Goal: Transaction & Acquisition: Purchase product/service

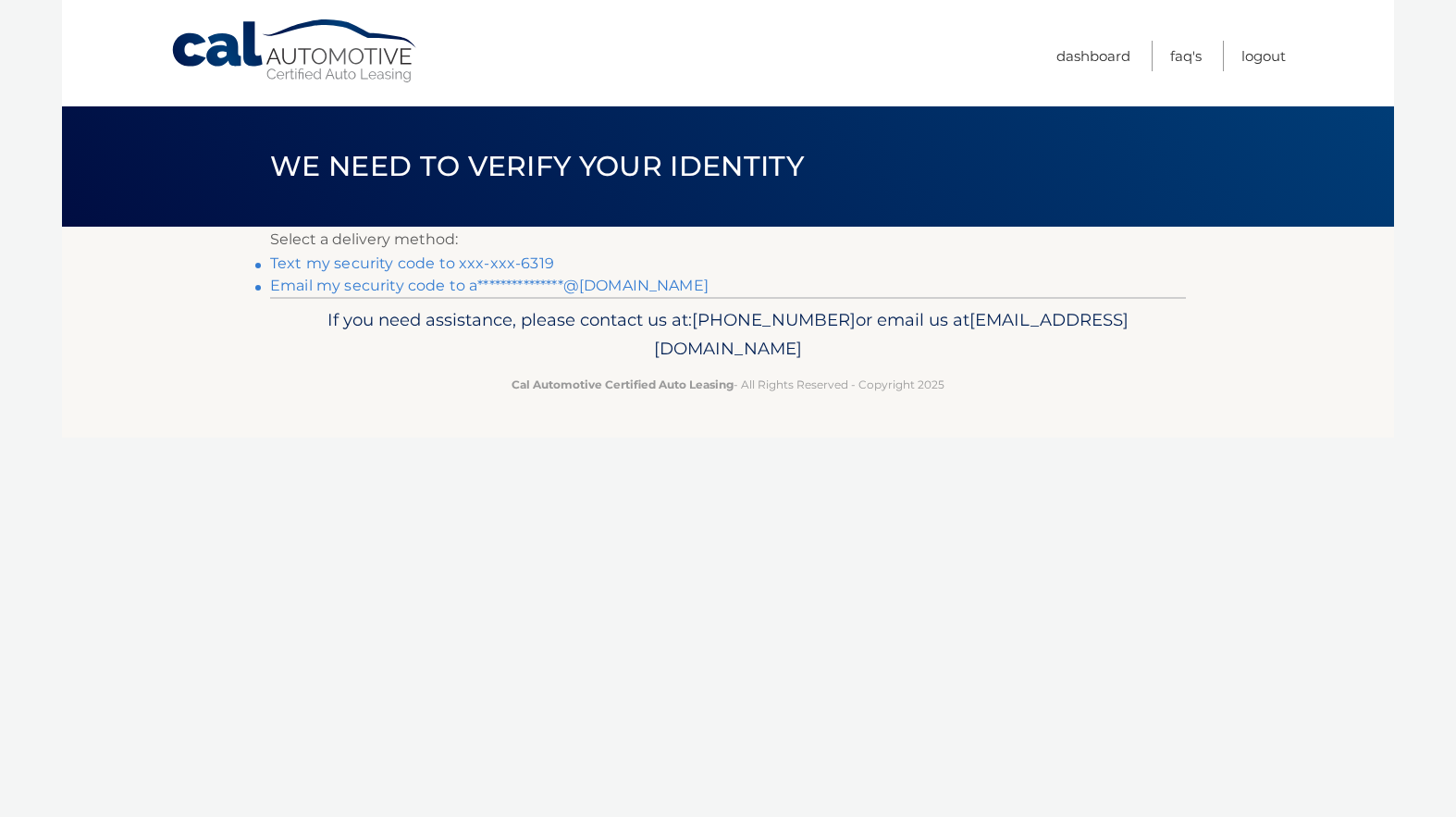
click at [396, 266] on link "Text my security code to xxx-xxx-6319" at bounding box center [412, 263] width 284 height 17
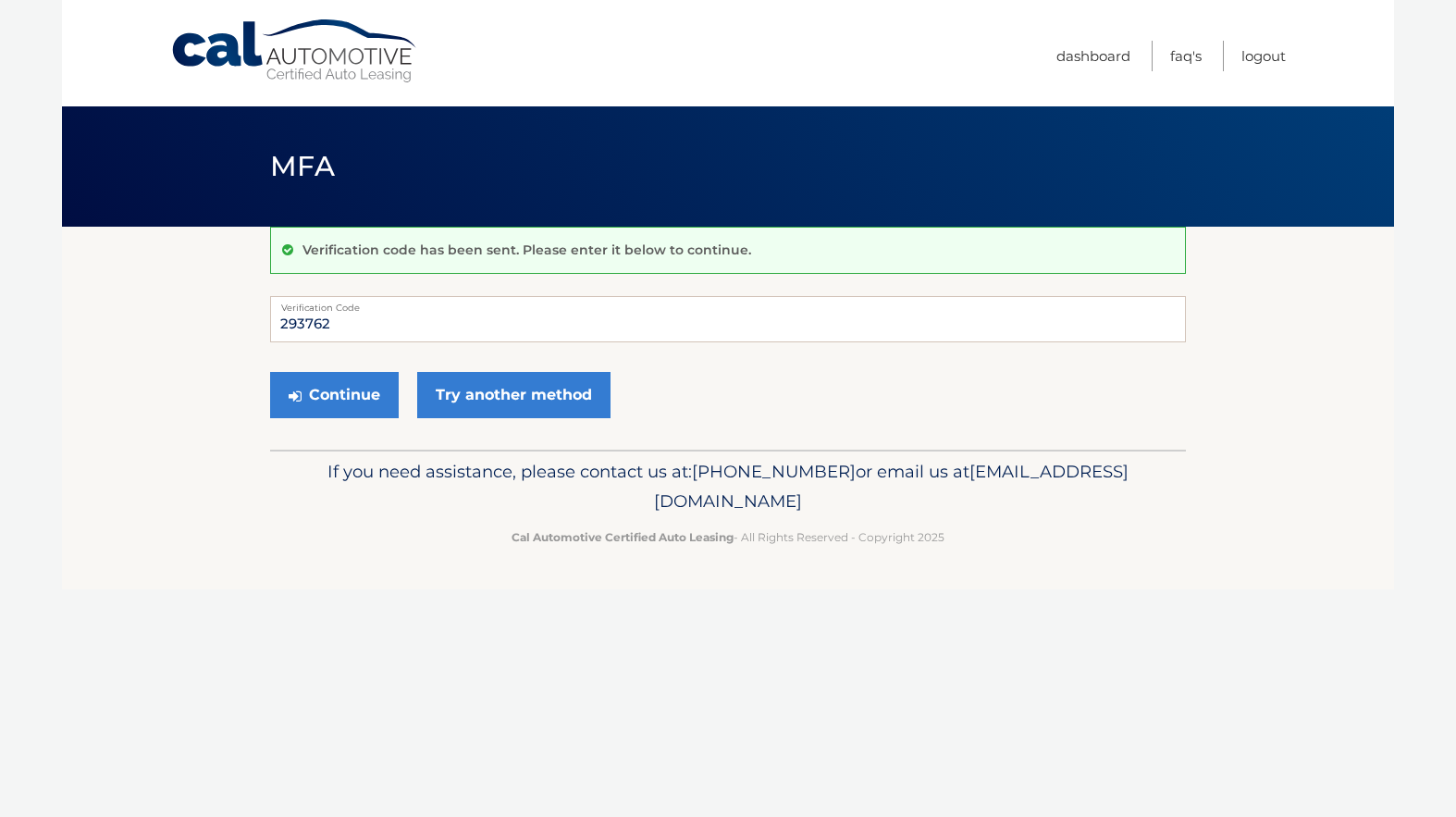
type input "293762"
click at [334, 394] on button "Continue" at bounding box center [334, 395] width 129 height 46
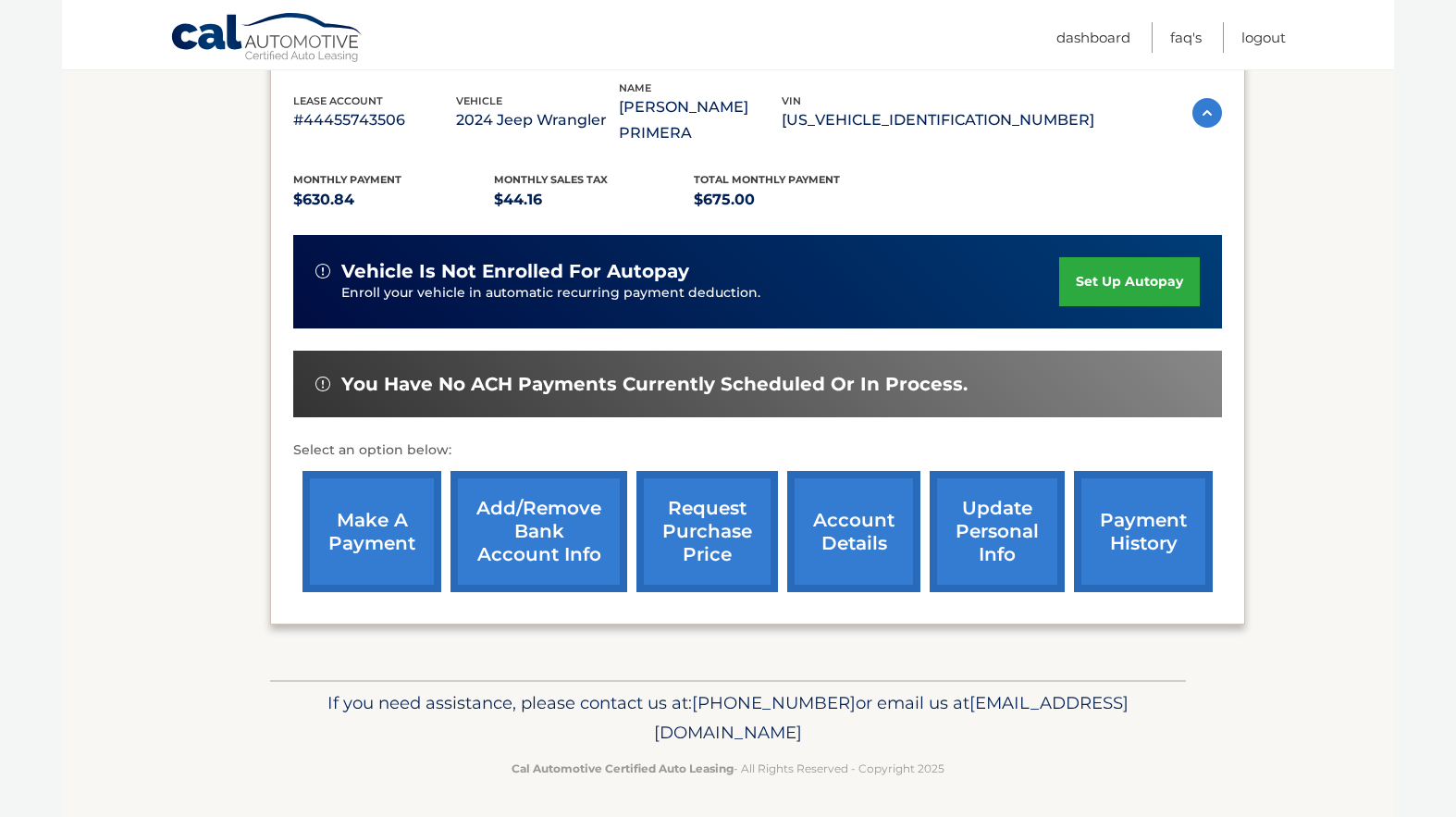
scroll to position [326, 0]
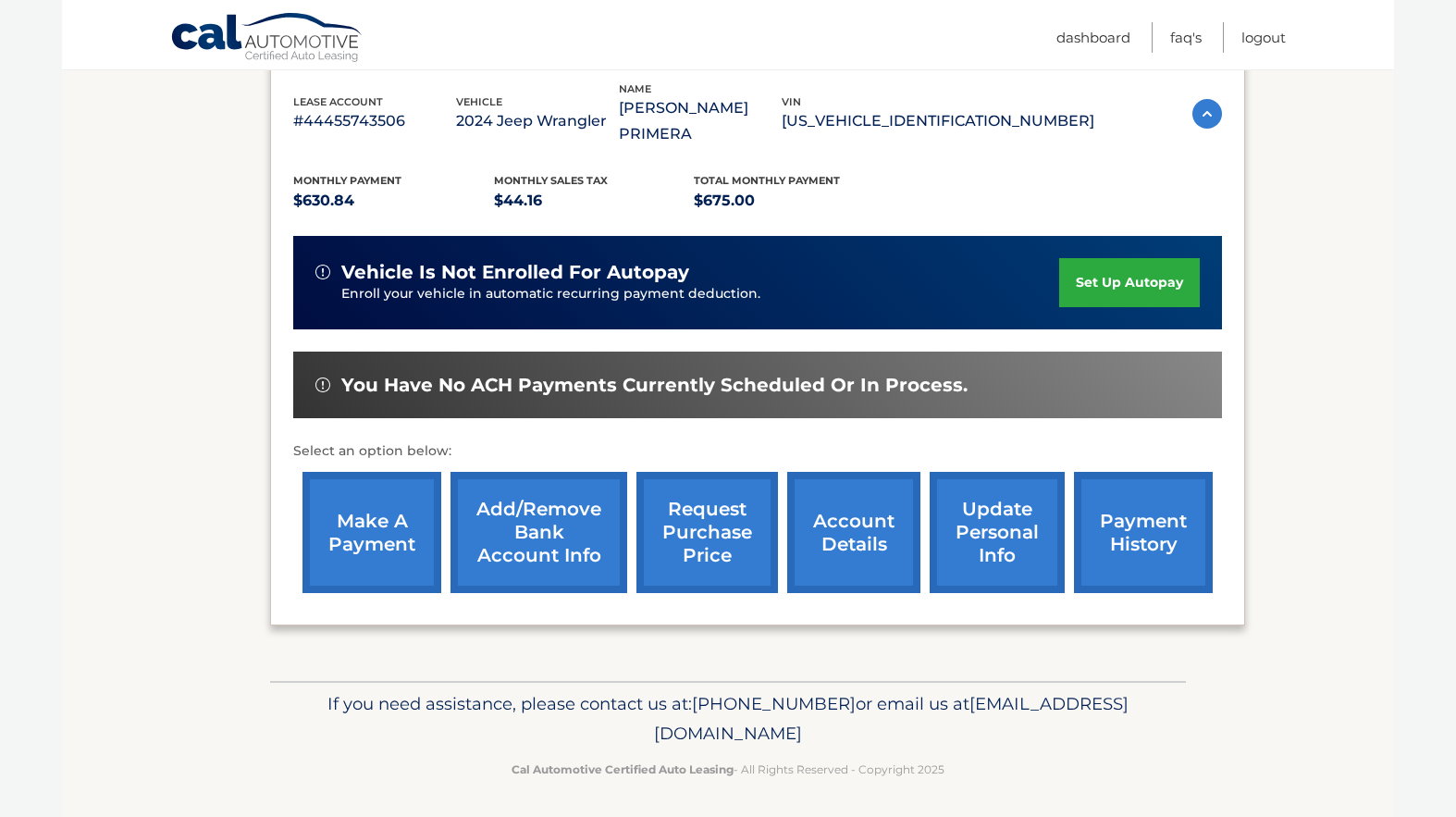
click at [383, 535] on link "make a payment" at bounding box center [371, 532] width 138 height 121
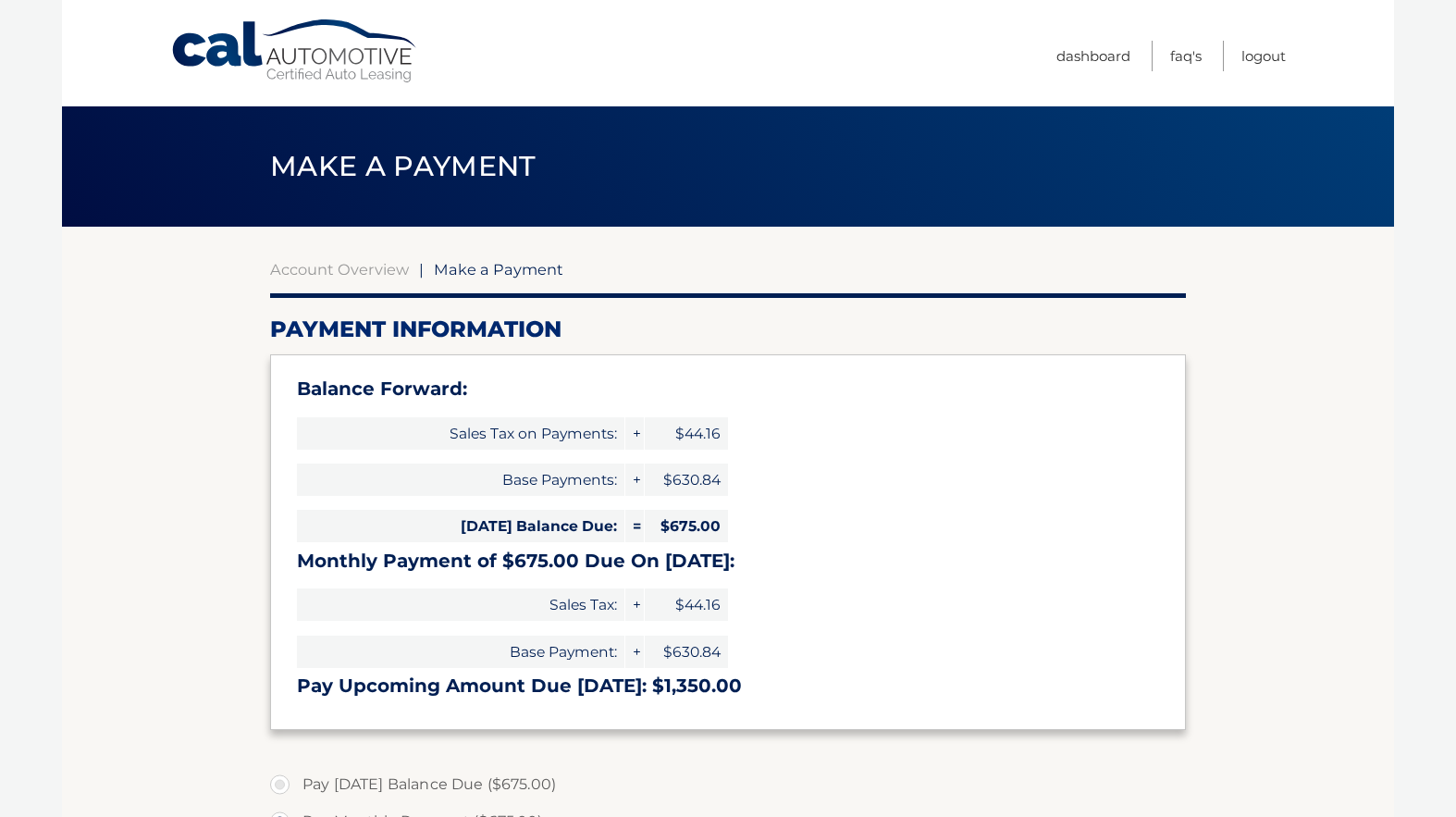
select select "YzU4NDk4OGMtYjQ3Yi00OTI2LTllZmUtZTQyMmI2MWU1MDc2"
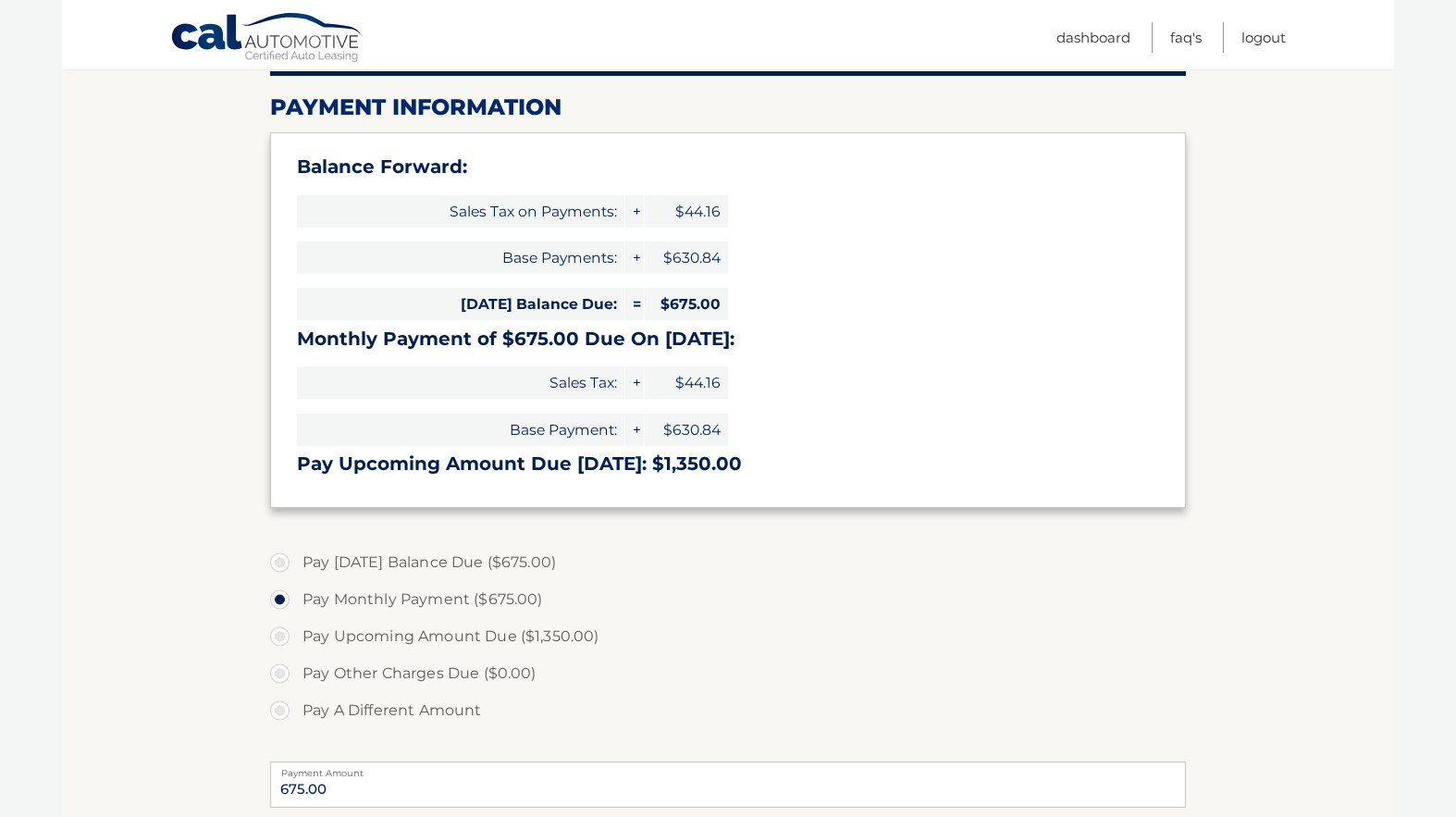
scroll to position [249, 0]
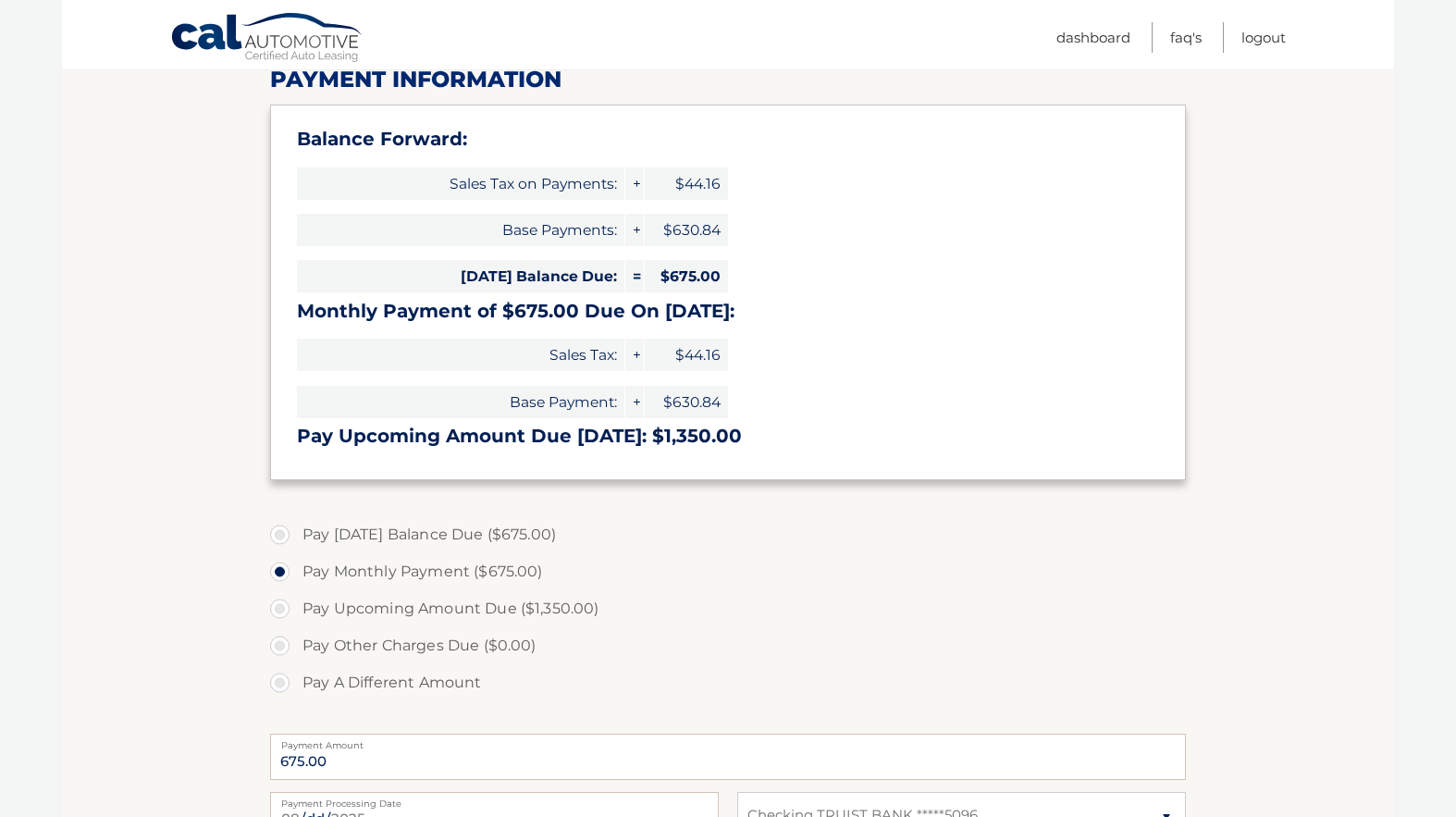
click at [283, 533] on label "Pay [DATE] Balance Due ($675.00)" at bounding box center [727, 535] width 916 height 37
click at [283, 533] on input "Pay [DATE] Balance Due ($675.00)" at bounding box center [286, 531] width 18 height 30
radio input "true"
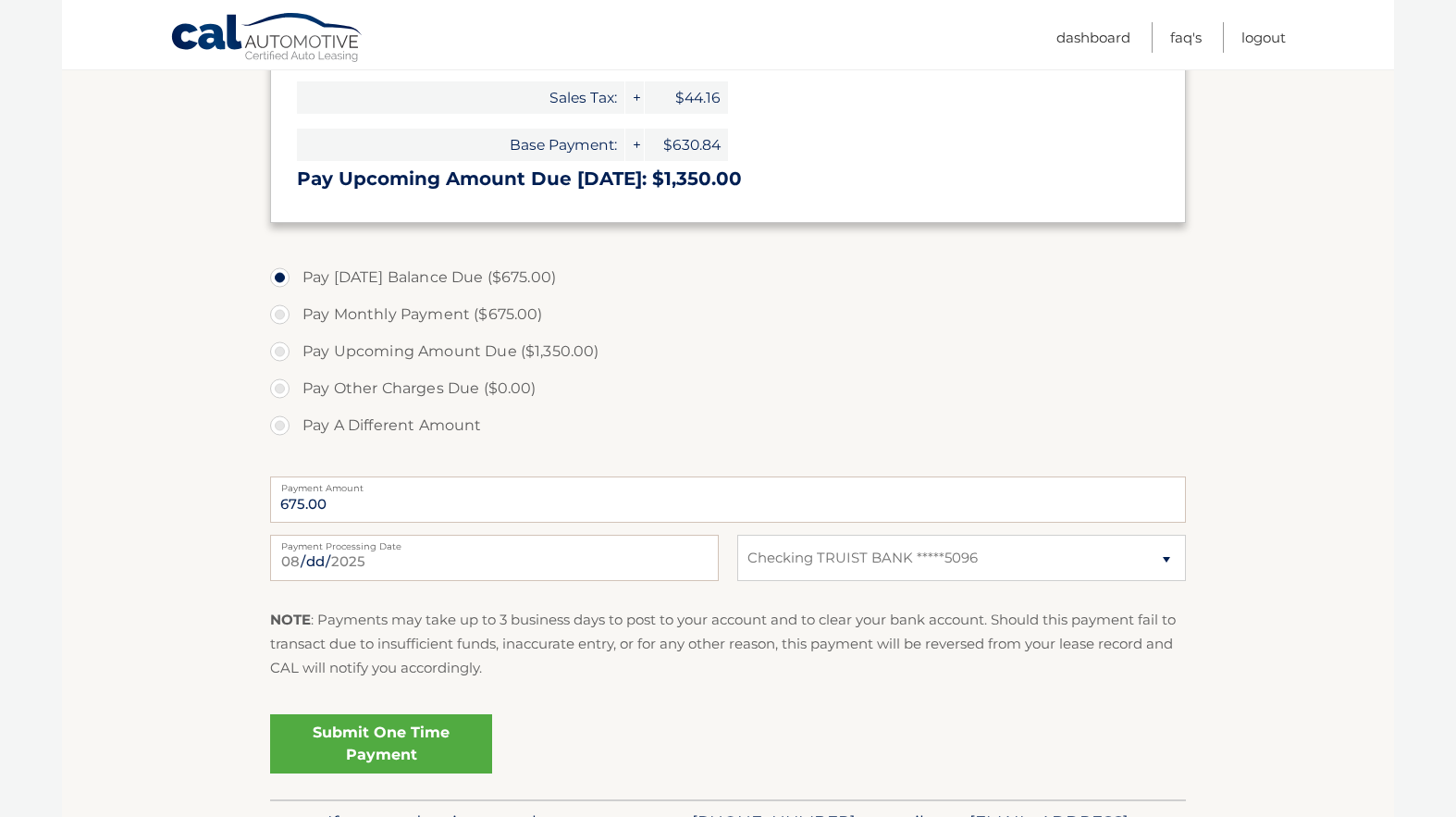
scroll to position [514, 0]
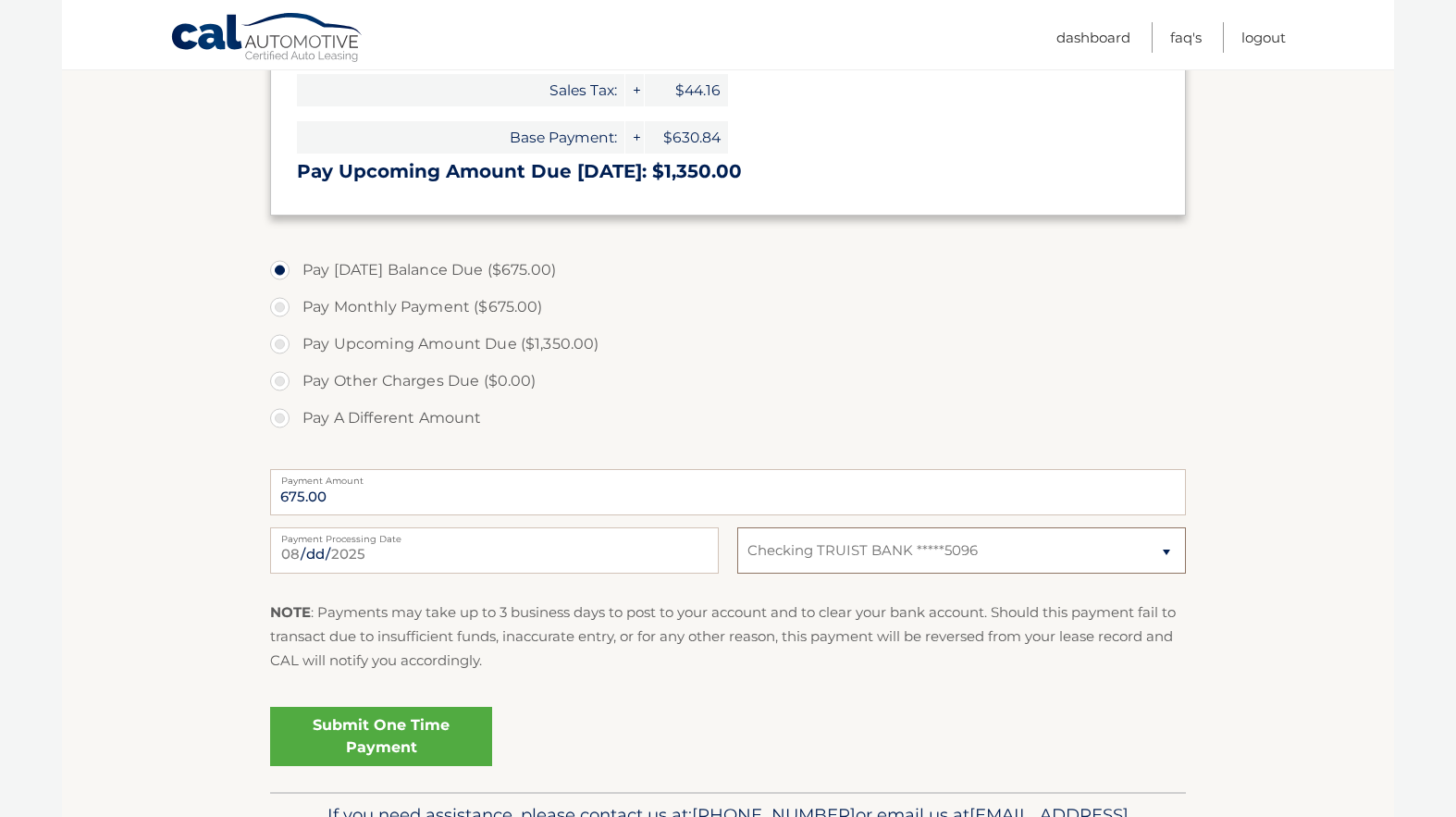
select select
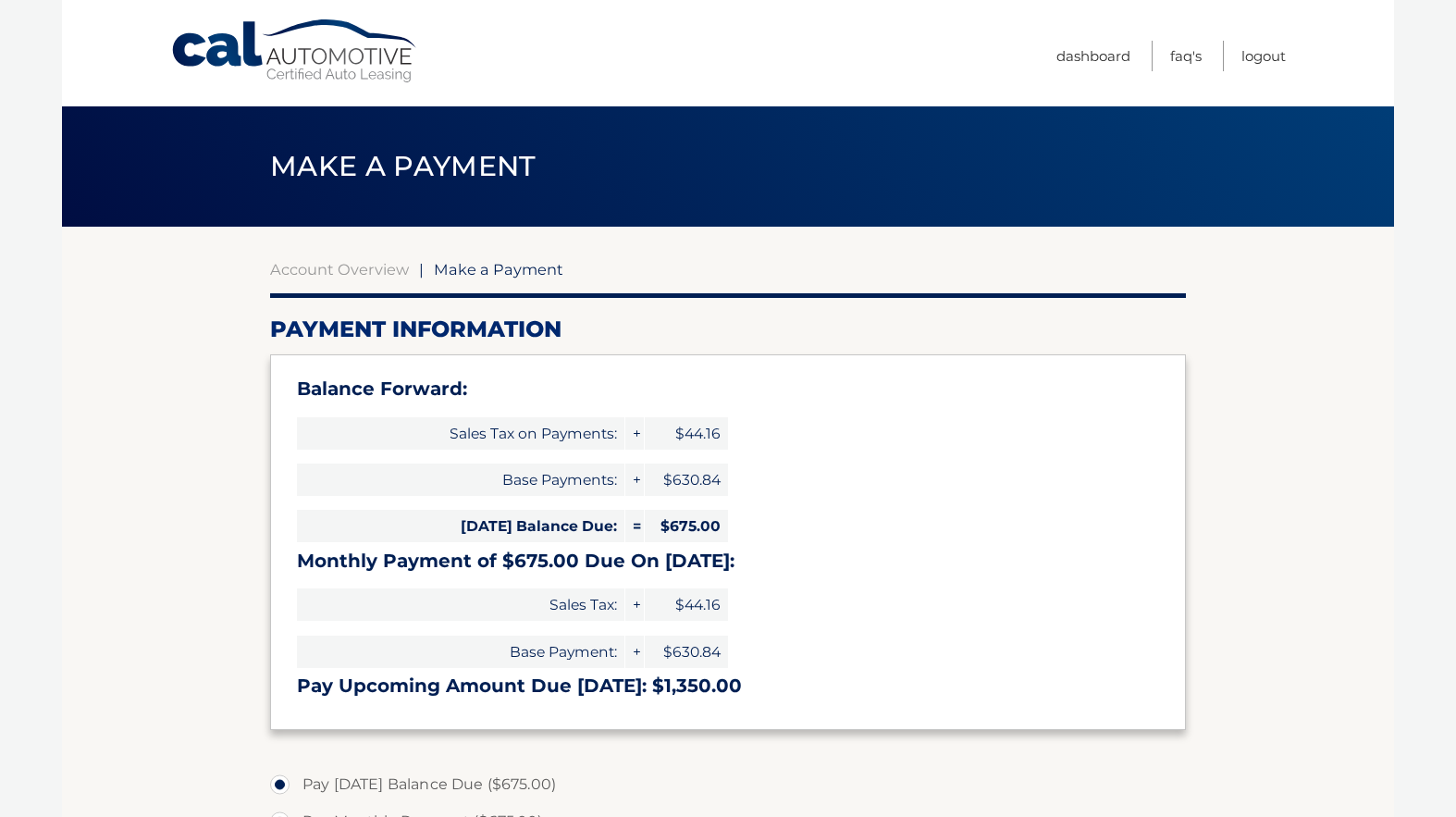
scroll to position [0, 0]
click at [1120, 47] on link "Dashboard" at bounding box center [1092, 56] width 74 height 31
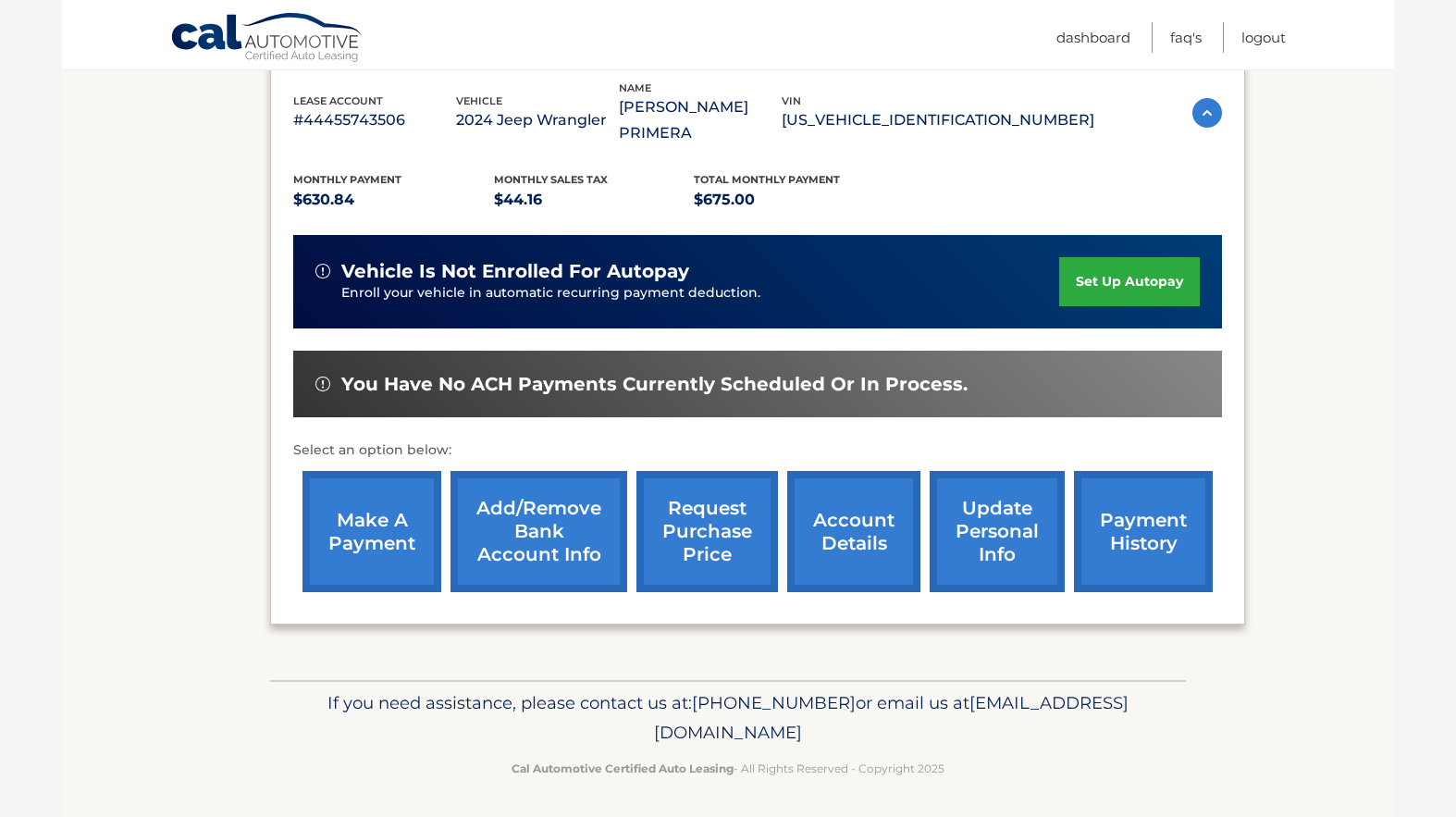
scroll to position [326, 0]
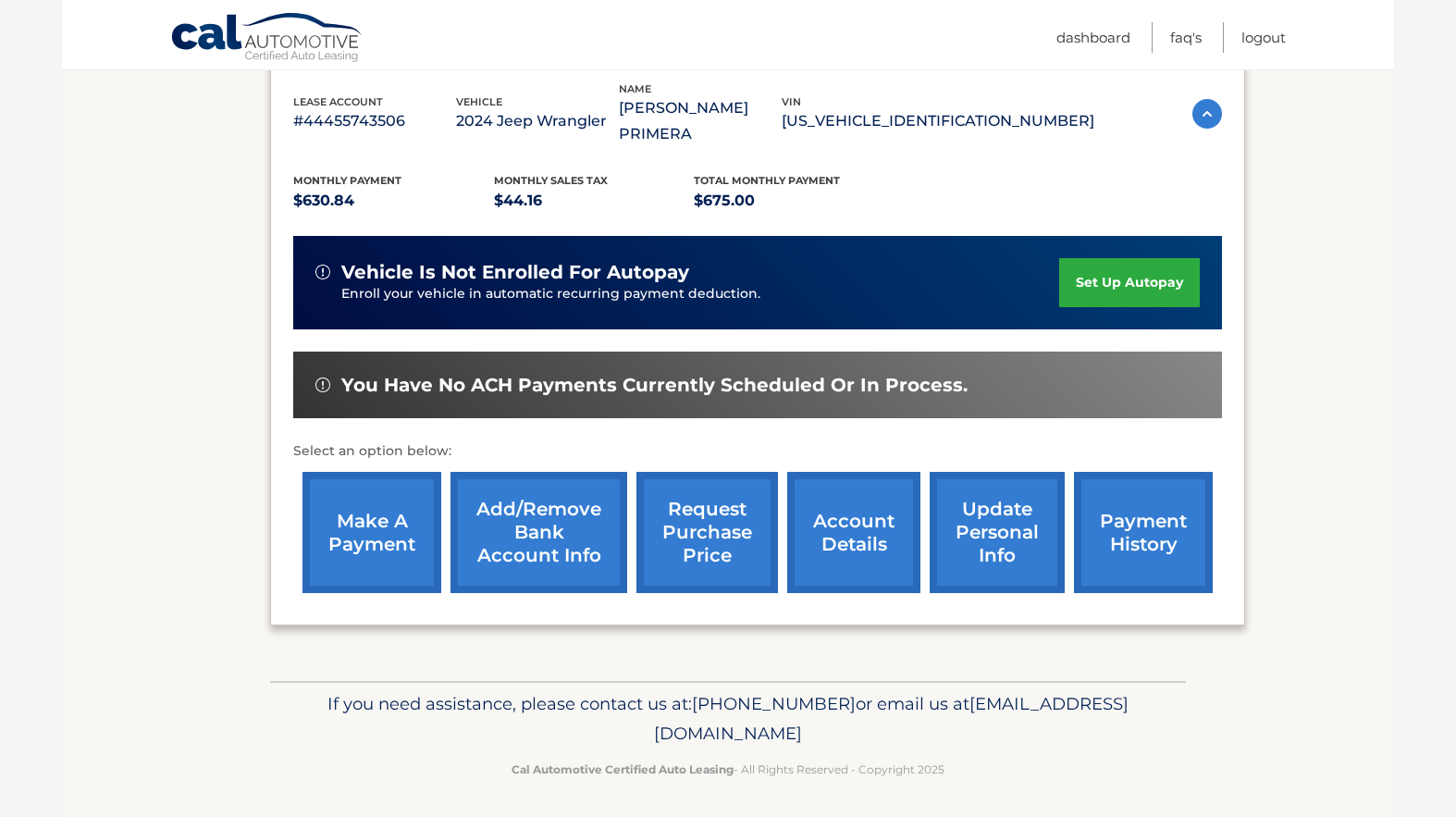
click at [567, 528] on link "Add/Remove bank account info" at bounding box center [539, 532] width 177 height 121
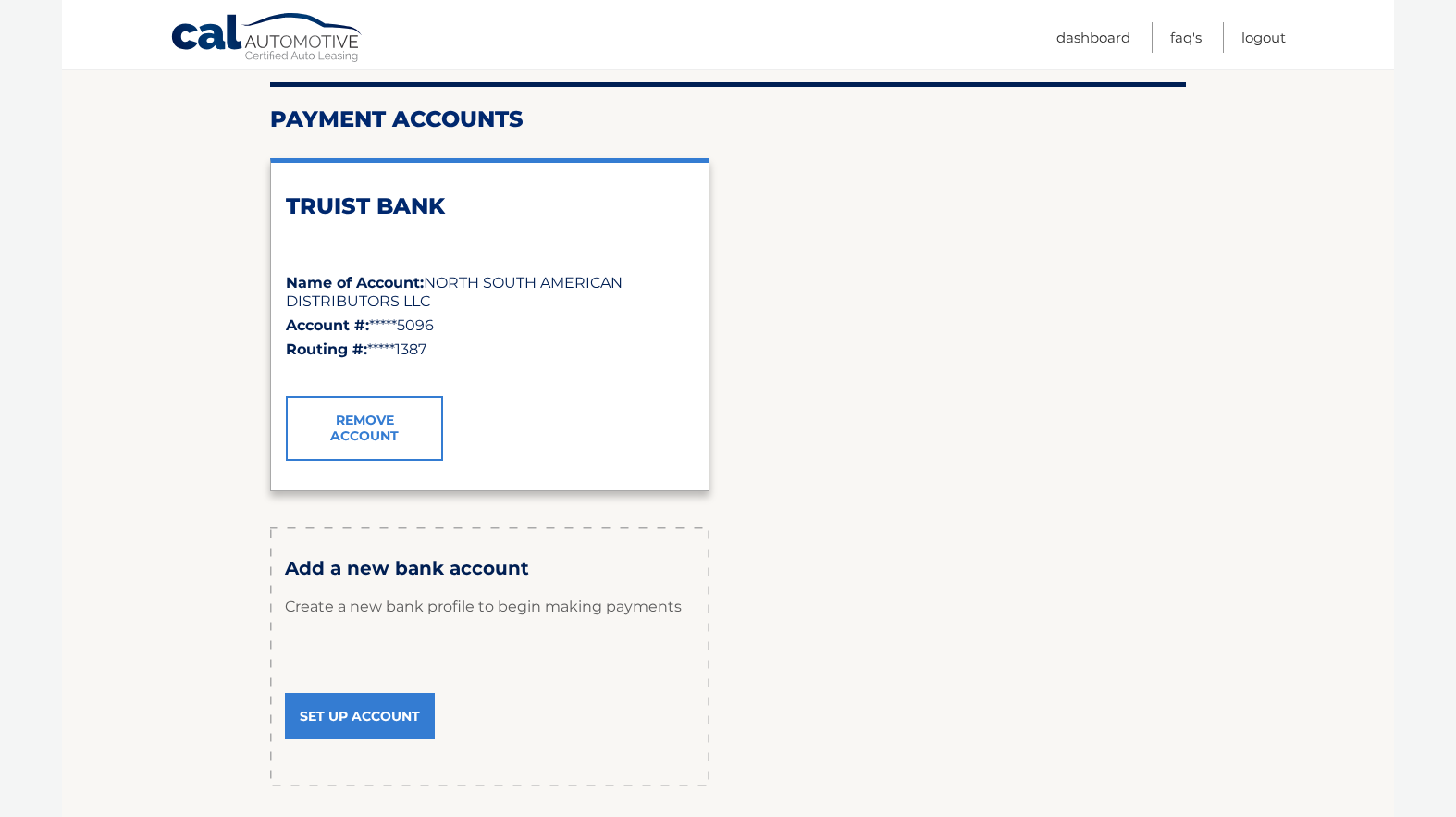
scroll to position [240, 0]
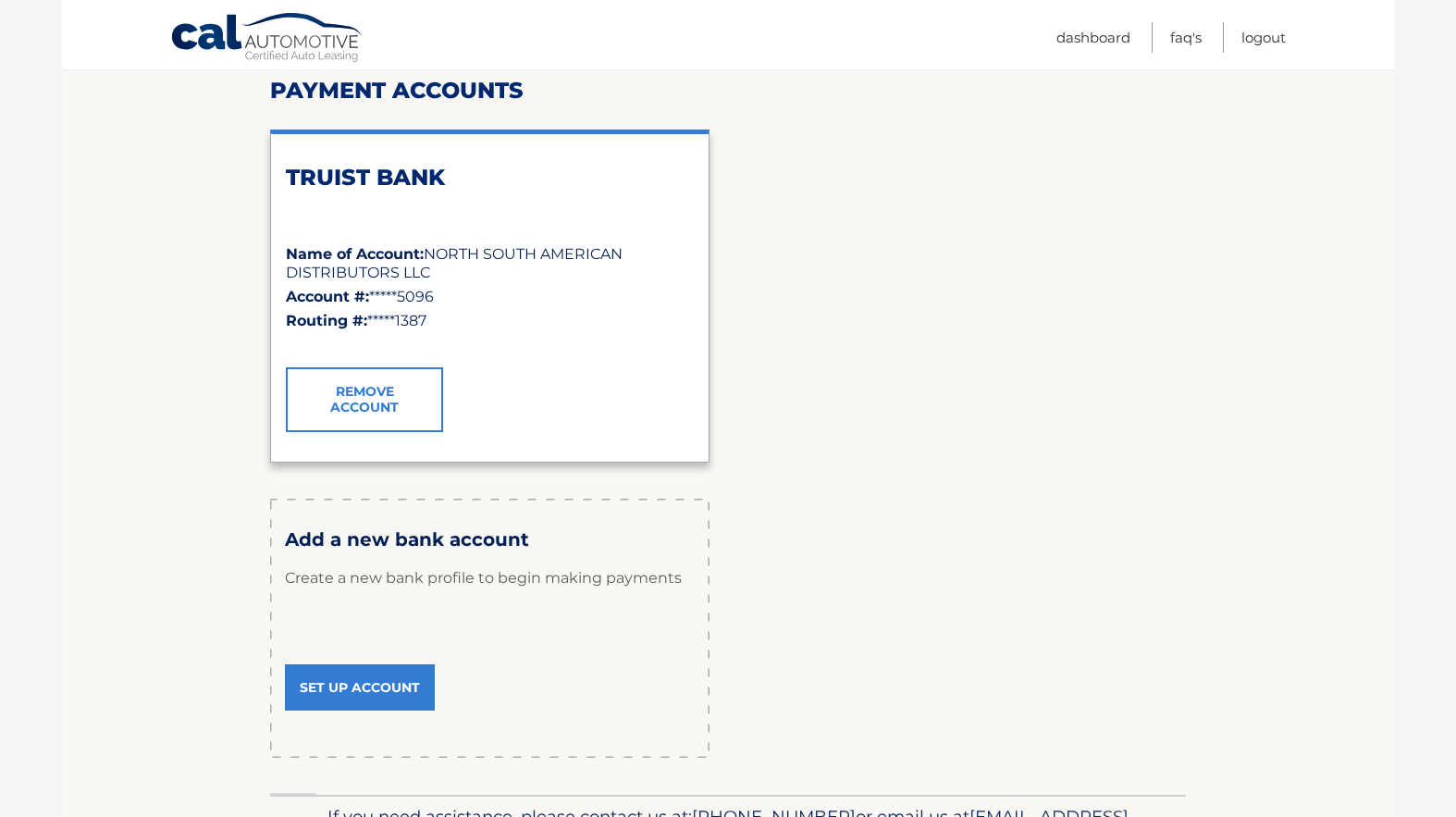
click at [373, 670] on link "Set Up Account" at bounding box center [360, 687] width 150 height 46
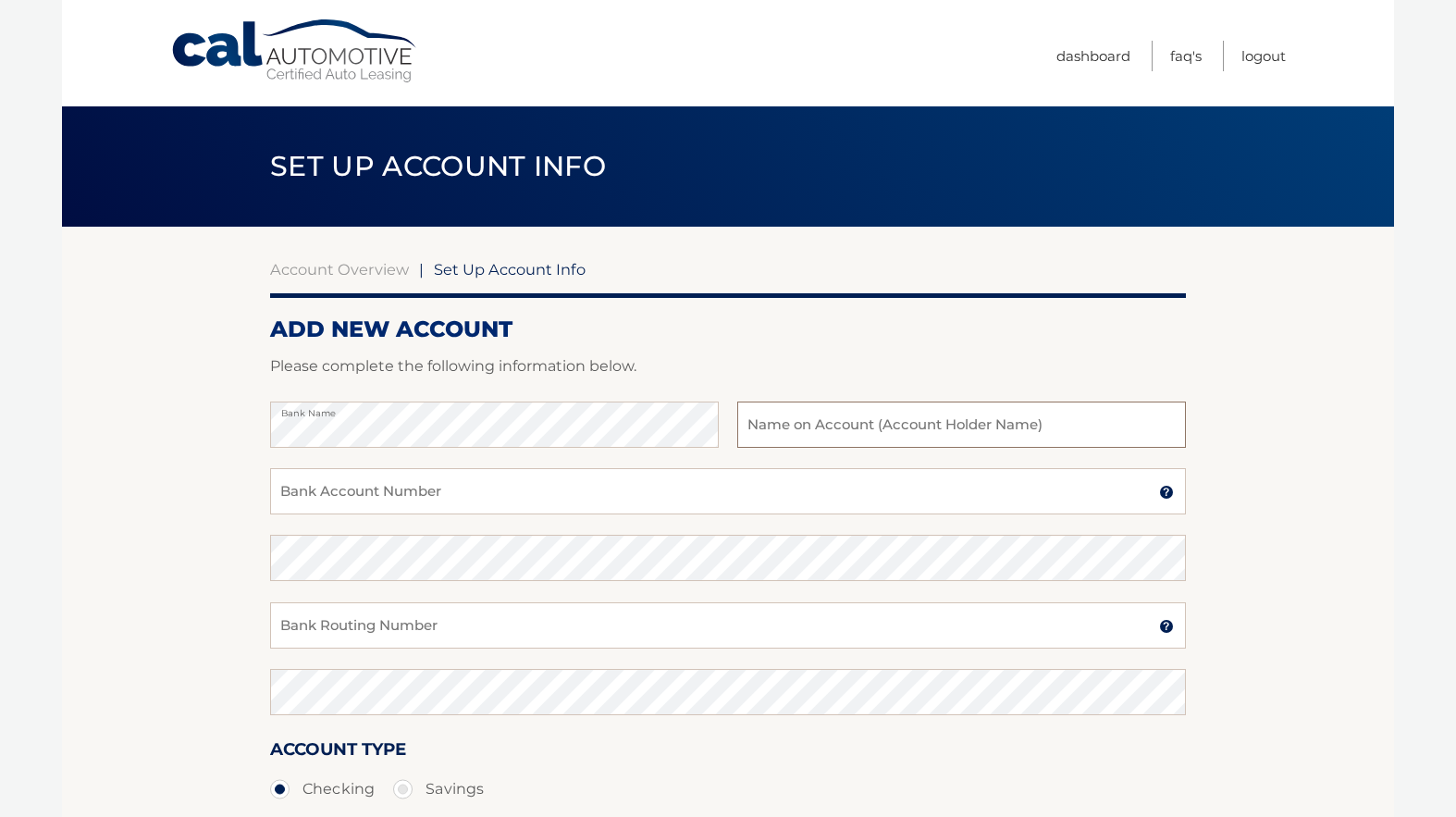
click at [815, 415] on input "text" at bounding box center [961, 424] width 449 height 46
type input "NORTH AND SOUT WELLS FARGO"
click at [427, 502] on input "Bank Account Number" at bounding box center [727, 491] width 916 height 46
type input "5818474800"
click at [363, 625] on input "Bank Routing Number" at bounding box center [727, 626] width 916 height 46
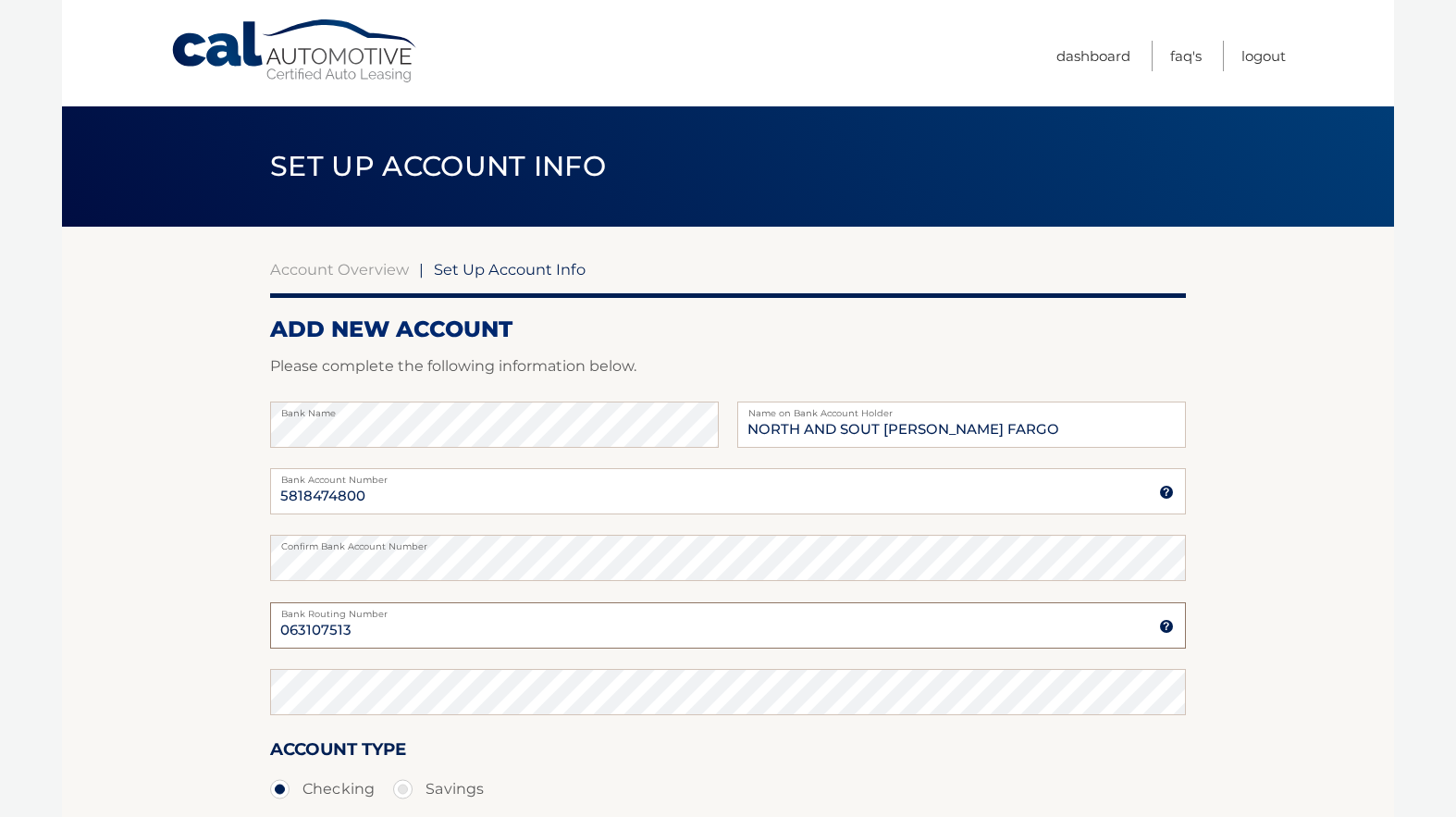
type input "063107513"
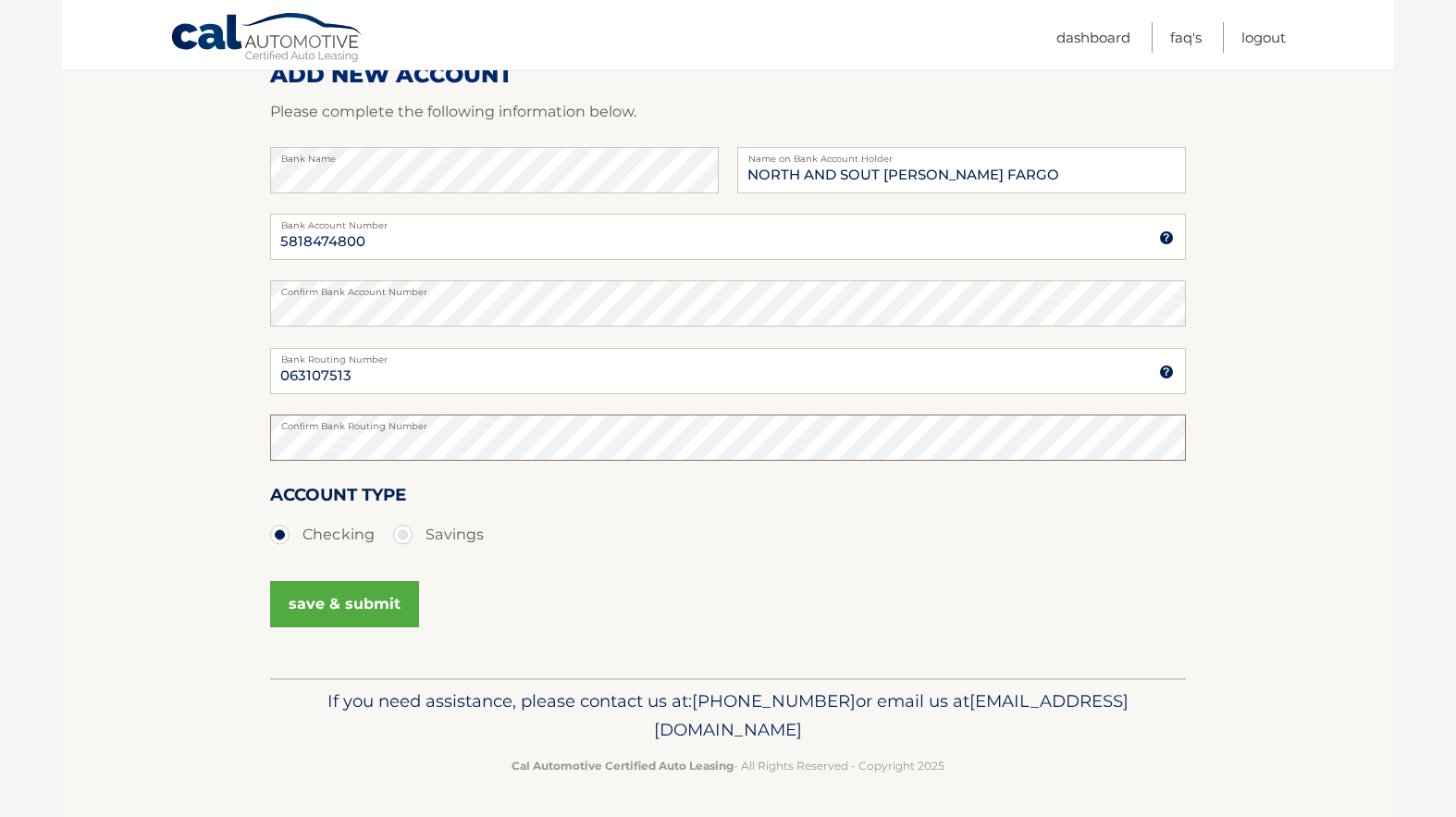
scroll to position [253, 0]
click at [333, 615] on button "save & submit" at bounding box center [344, 605] width 149 height 46
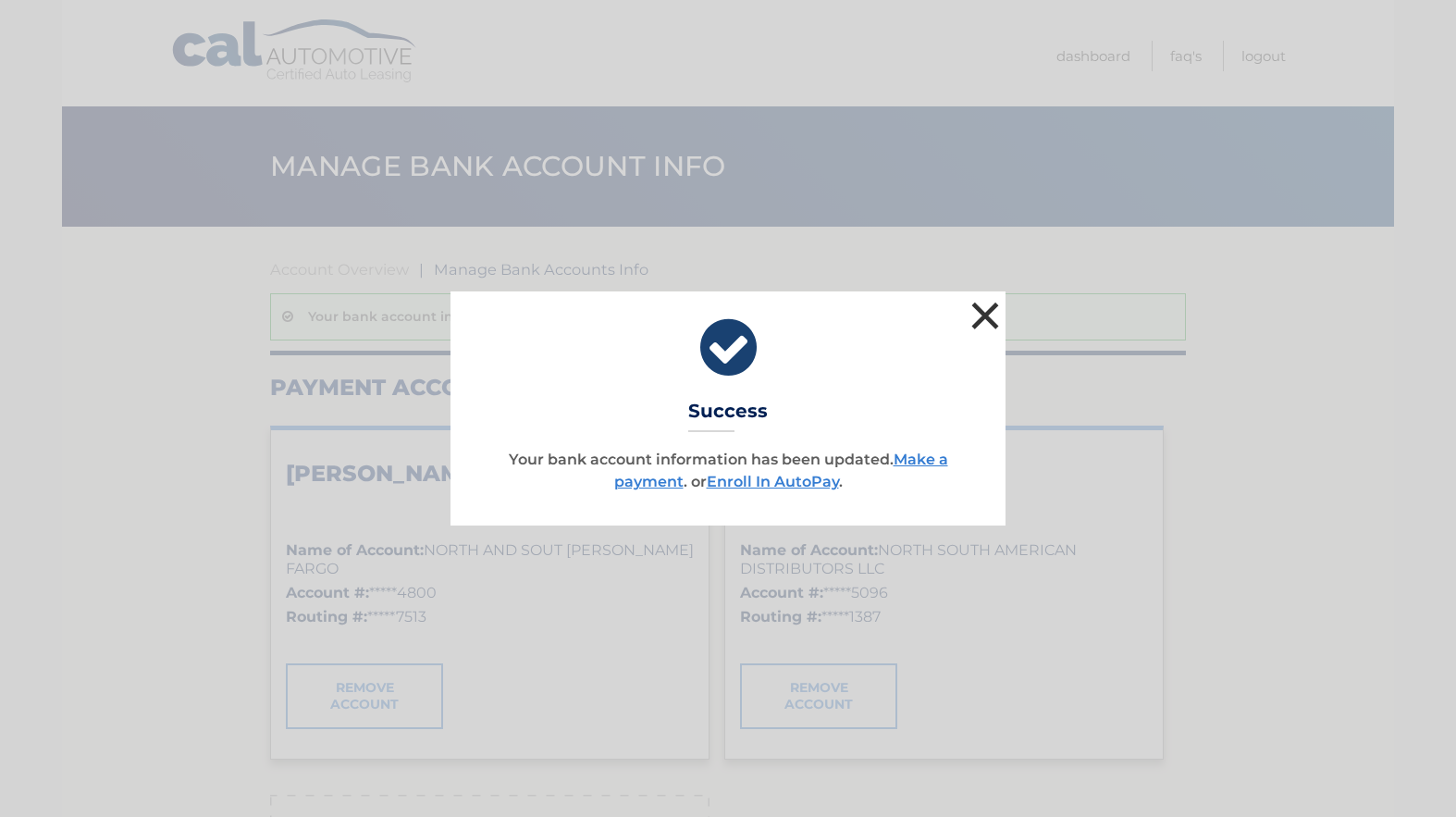
click at [979, 312] on button "×" at bounding box center [985, 315] width 37 height 37
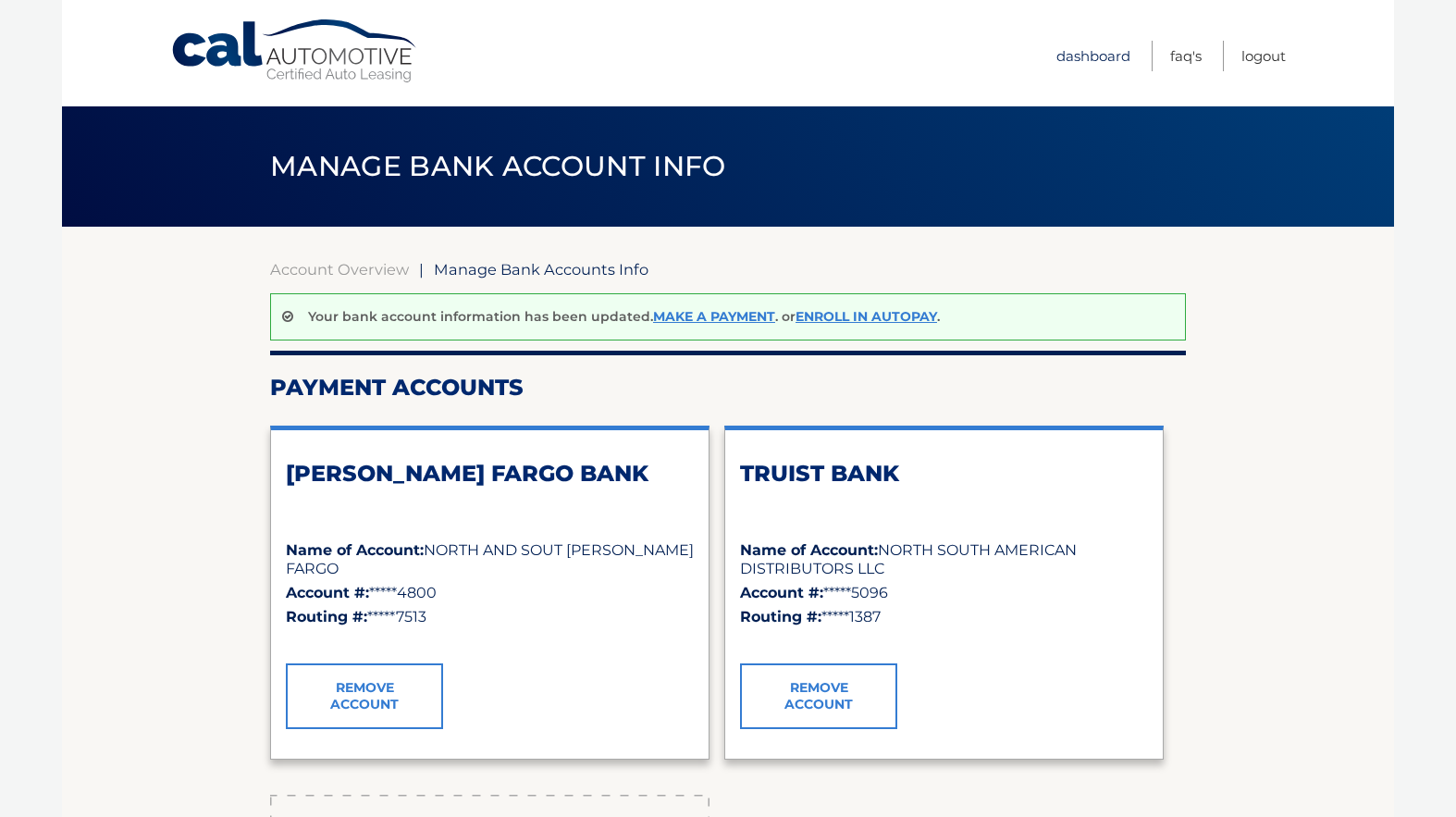
click at [1100, 57] on link "Dashboard" at bounding box center [1092, 56] width 74 height 31
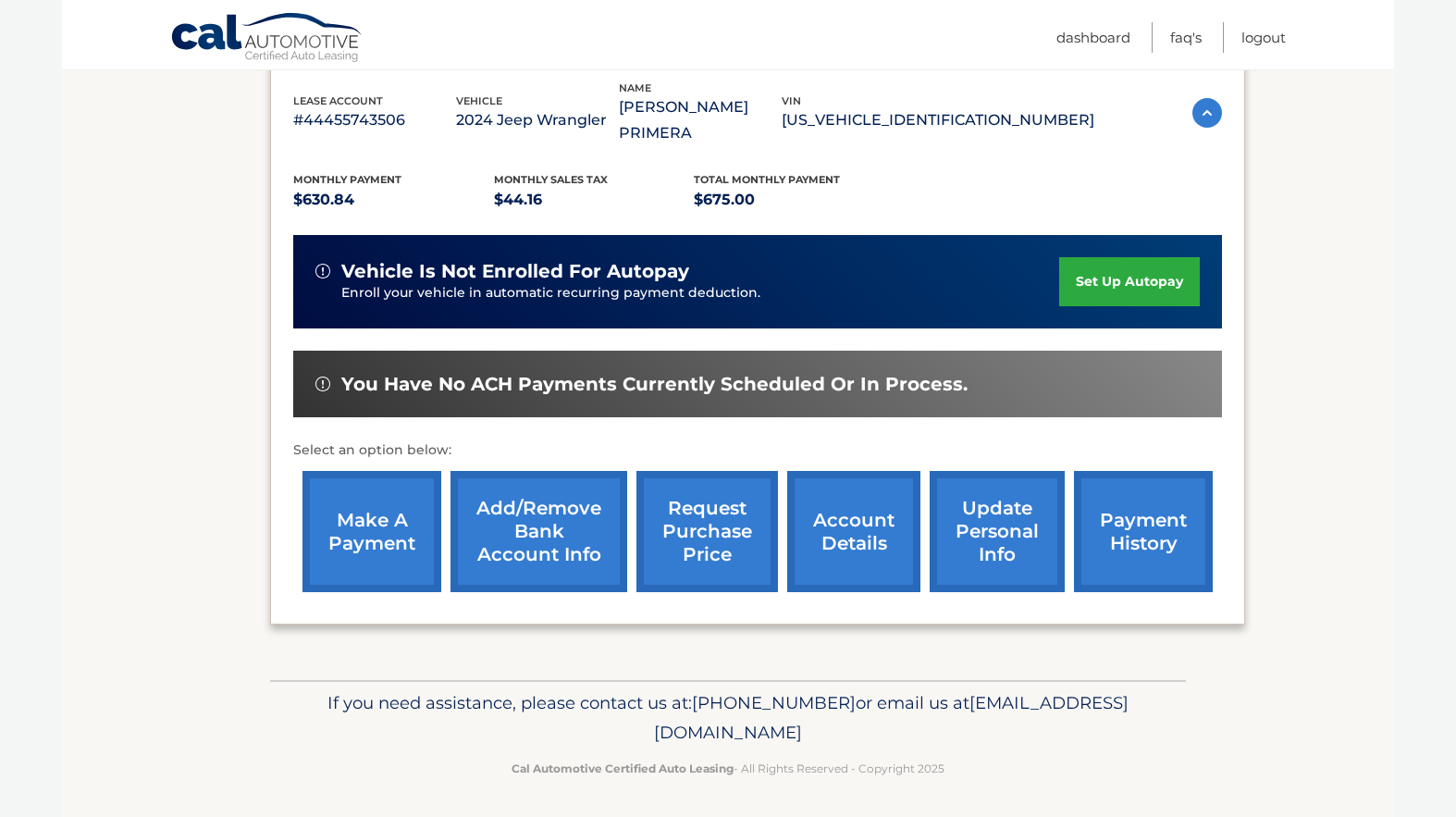
scroll to position [326, 0]
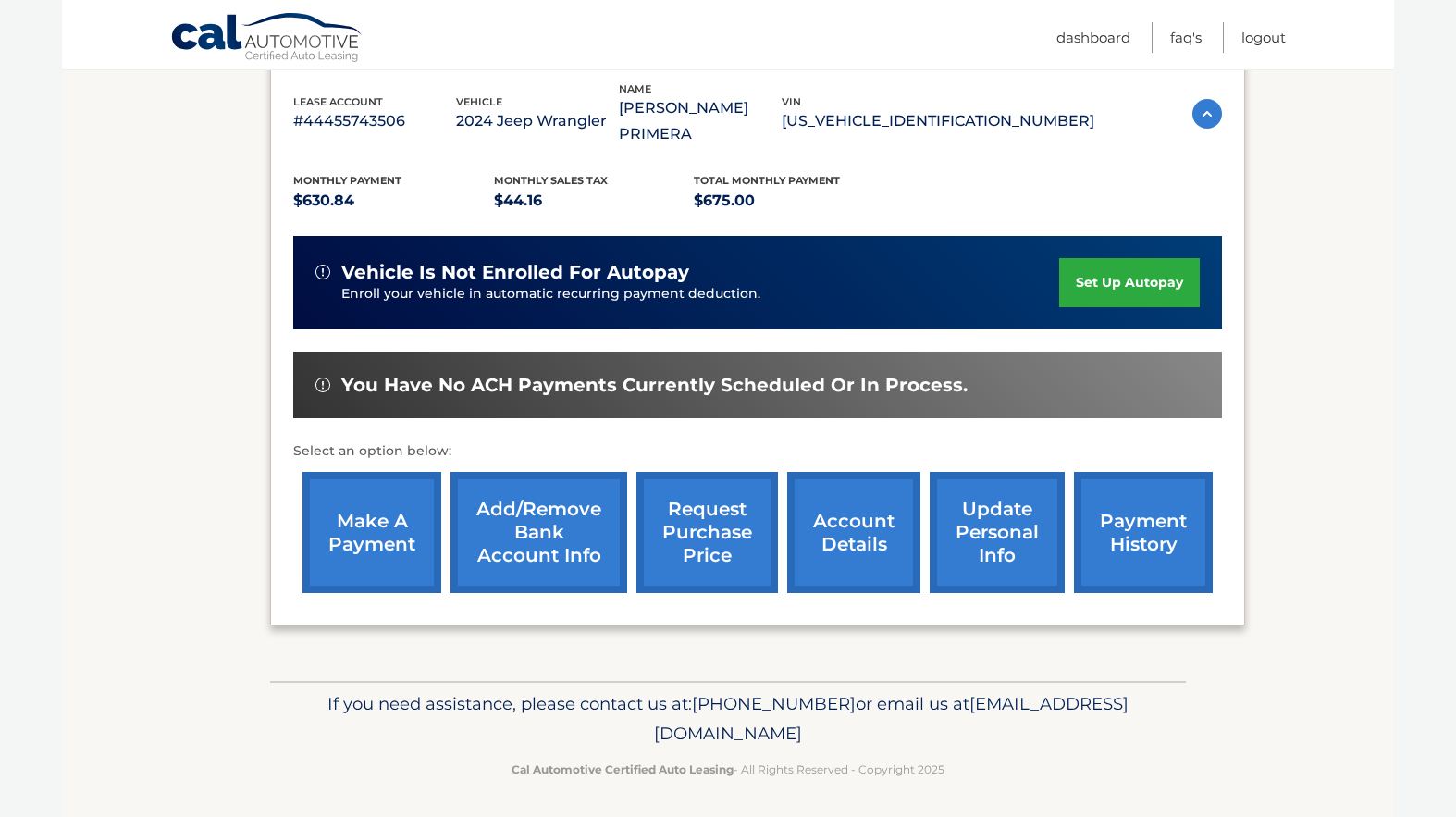
click at [396, 555] on link "make a payment" at bounding box center [371, 532] width 138 height 121
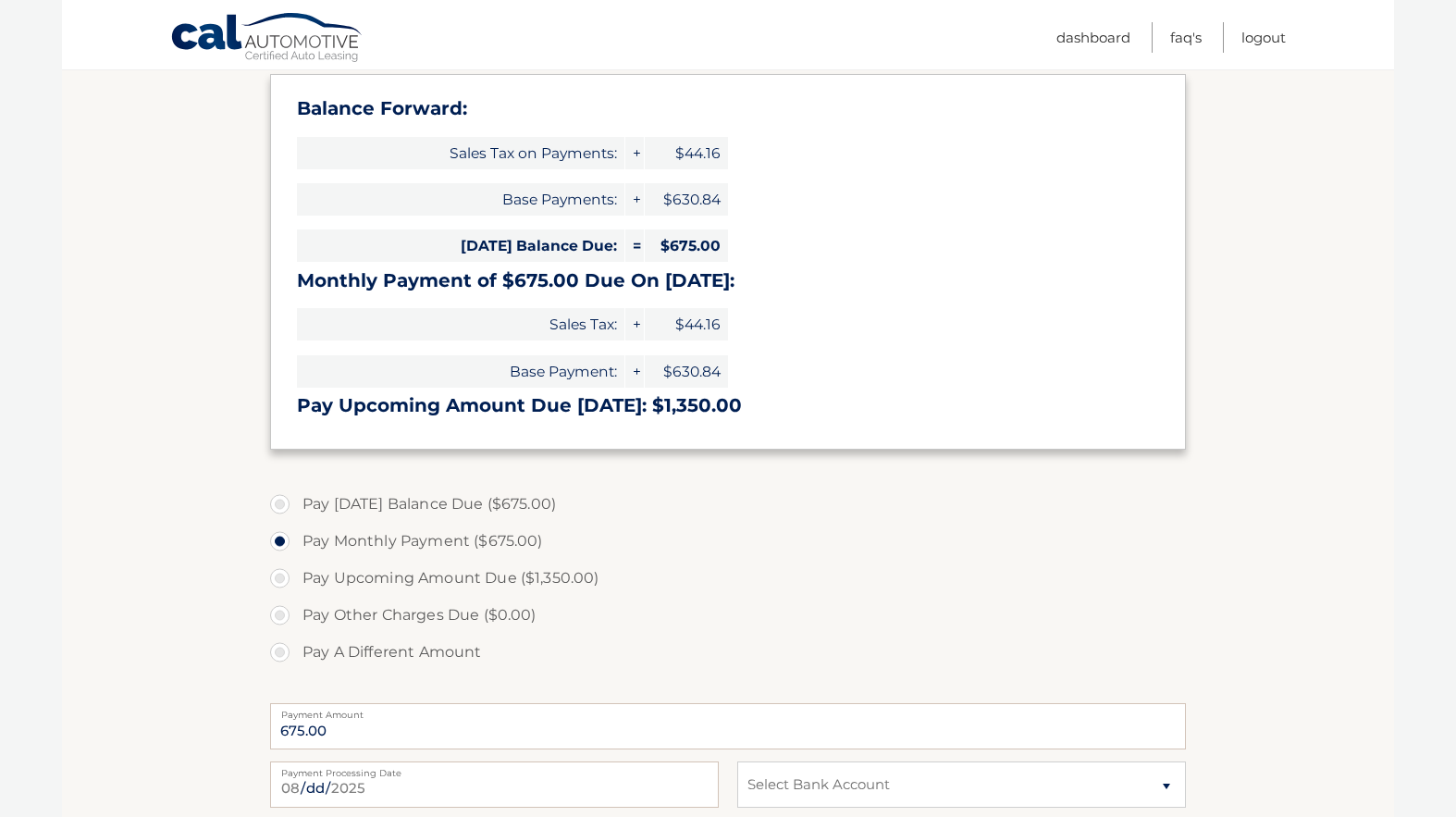
scroll to position [481, 0]
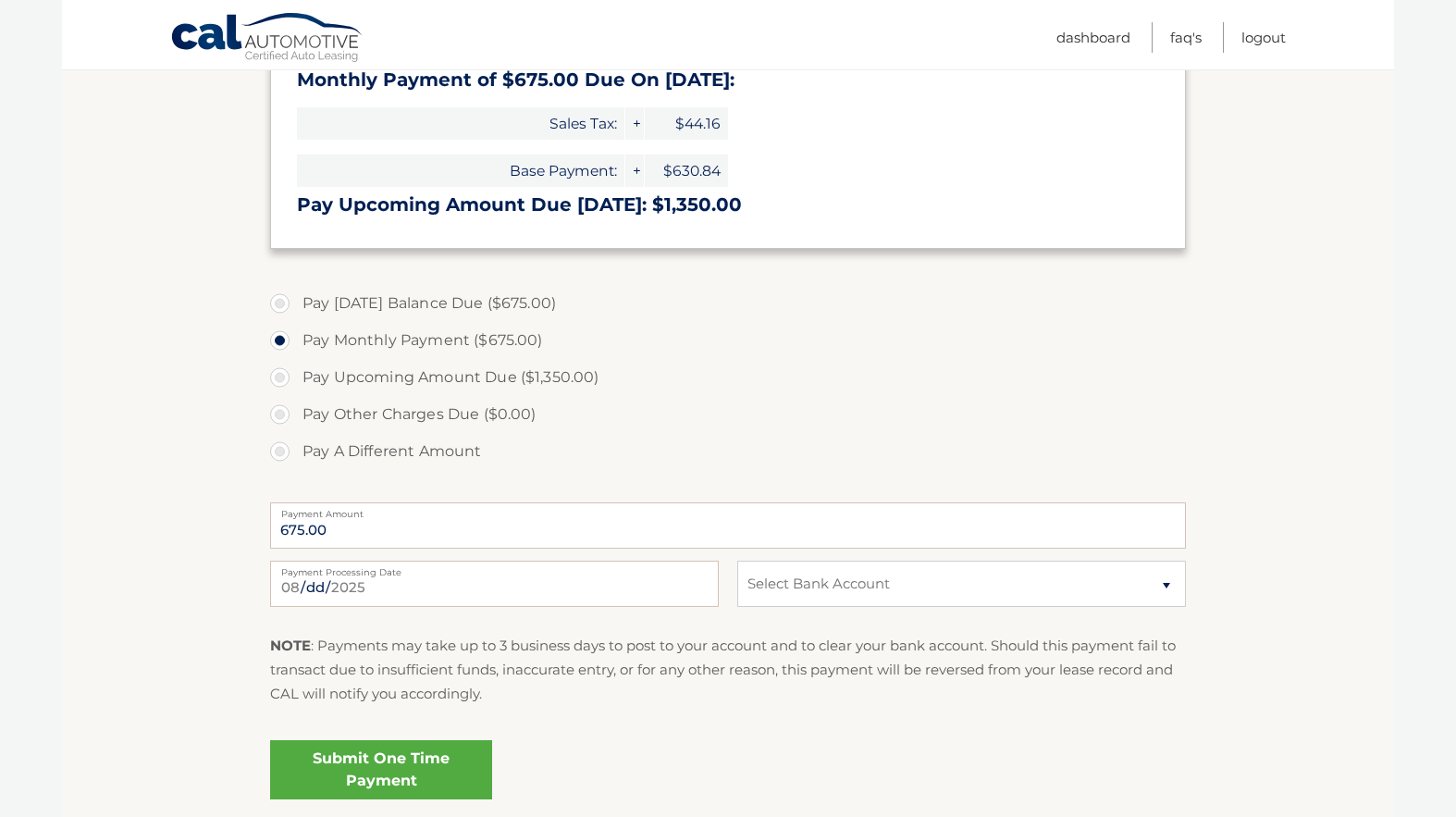
click at [280, 295] on label "Pay Today's Balance Due ($675.00)" at bounding box center [727, 304] width 916 height 37
click at [280, 295] on input "Pay Today's Balance Due ($675.00)" at bounding box center [286, 300] width 18 height 30
radio input "true"
select select "ZDU3ODlhYWYtNWY4MC00OTBhLWIyZGUtNGRiZDA5NzRjNTFk"
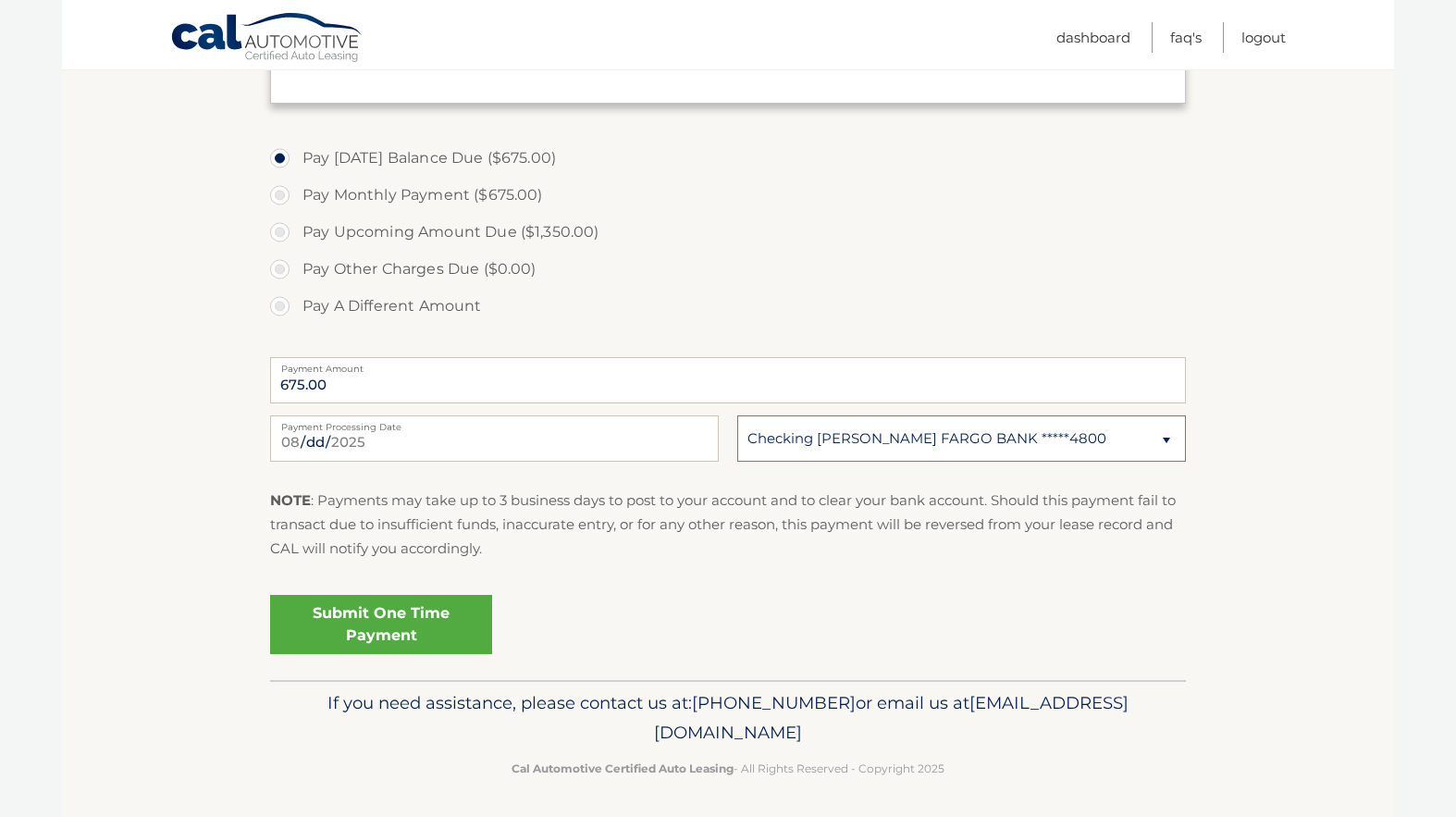
scroll to position [625, 0]
click at [399, 627] on link "Submit One Time Payment" at bounding box center [381, 626] width 222 height 59
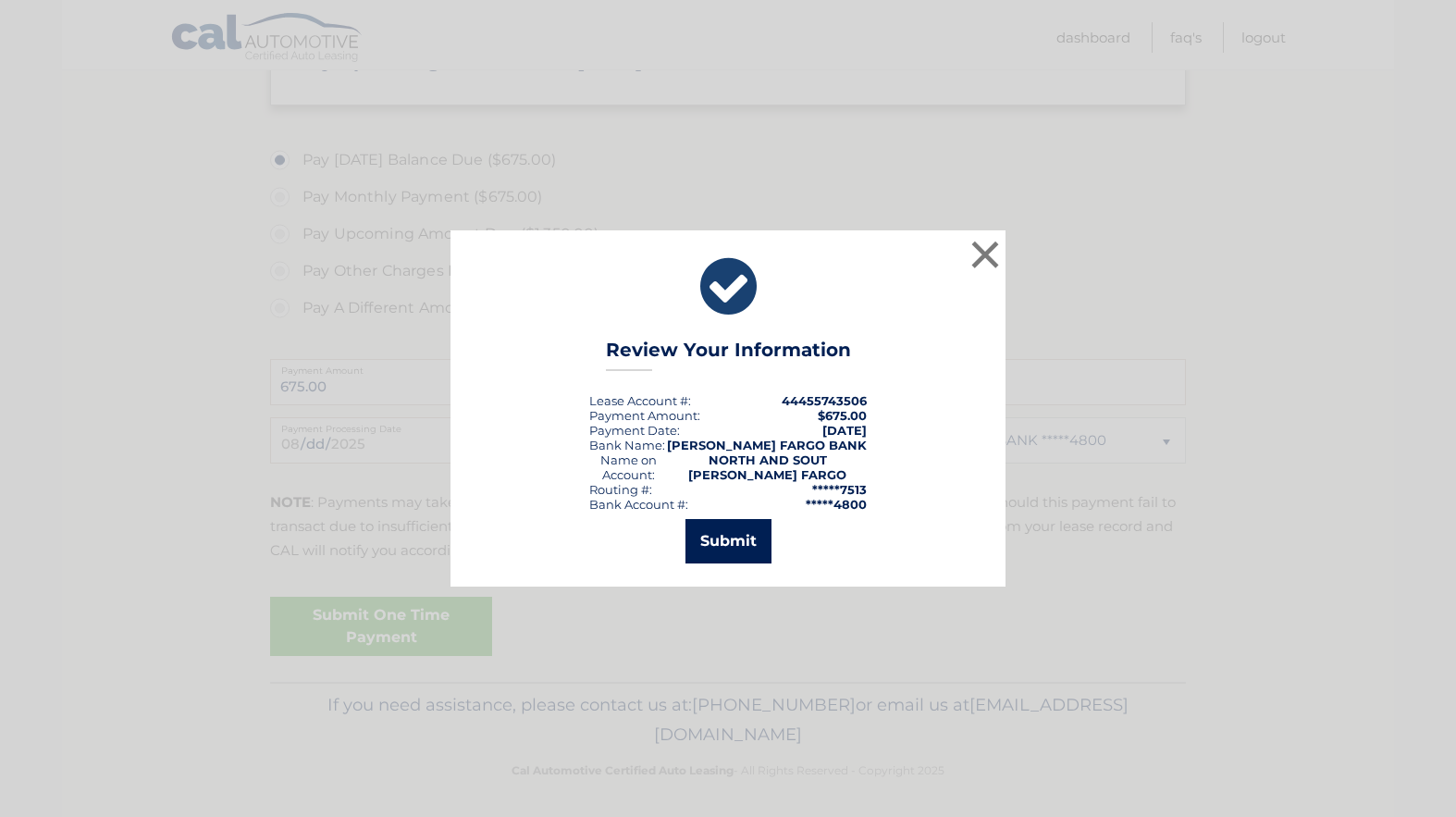
click at [720, 537] on button "Submit" at bounding box center [728, 541] width 86 height 44
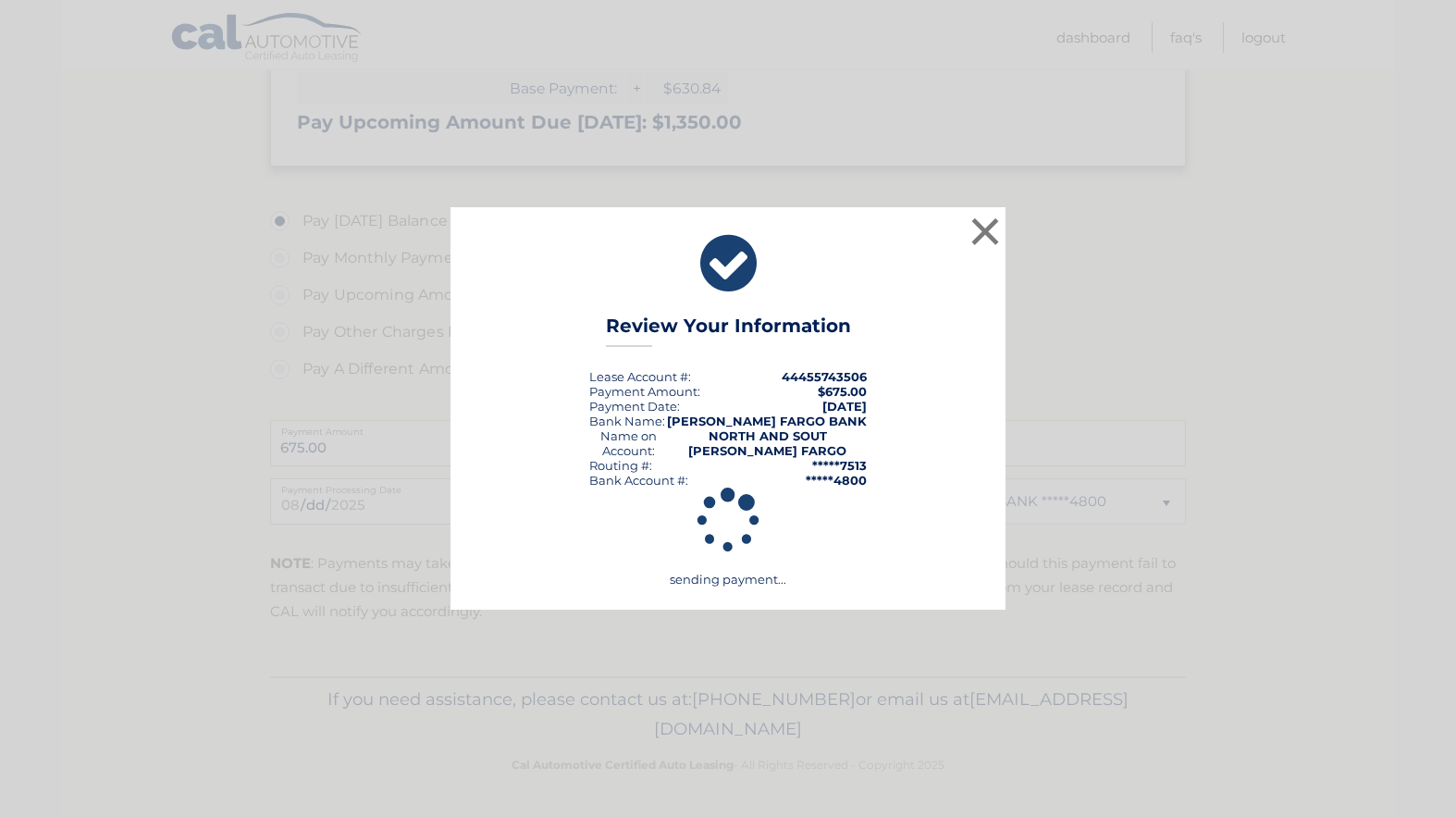
scroll to position [558, 0]
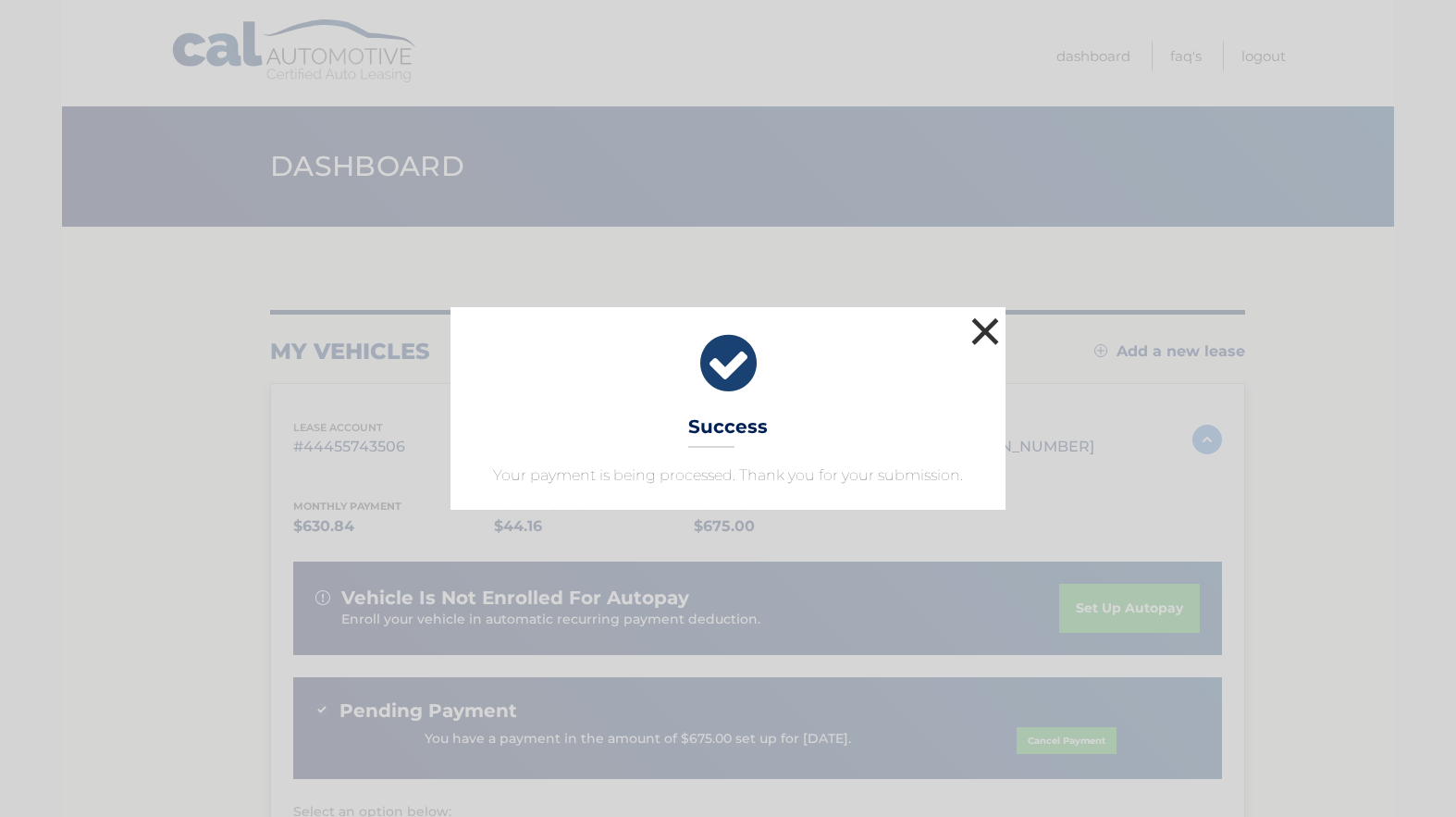
click at [992, 330] on button "×" at bounding box center [985, 331] width 37 height 37
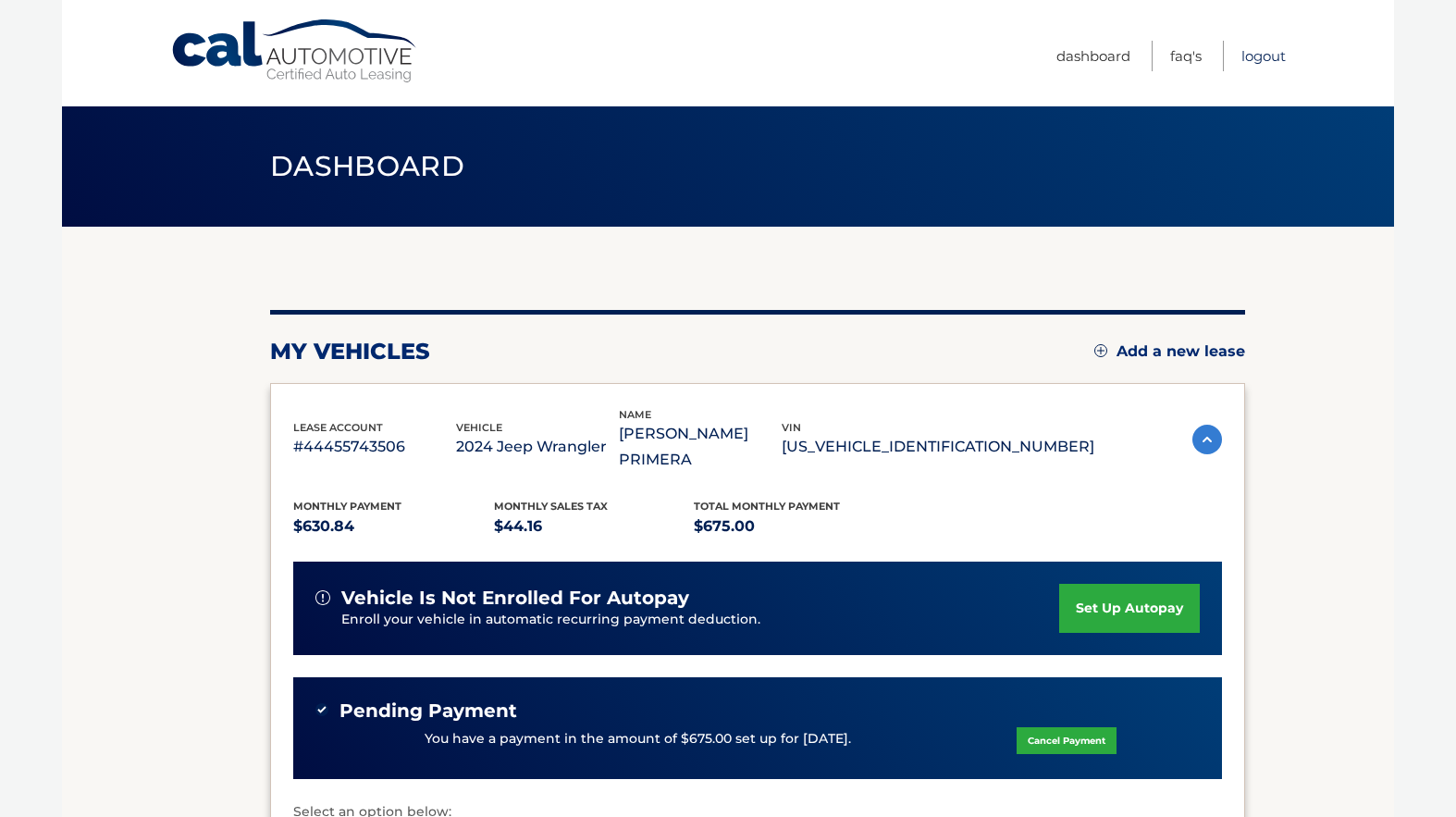
click at [1254, 53] on link "Logout" at bounding box center [1264, 56] width 44 height 31
